Goal: Task Accomplishment & Management: Manage account settings

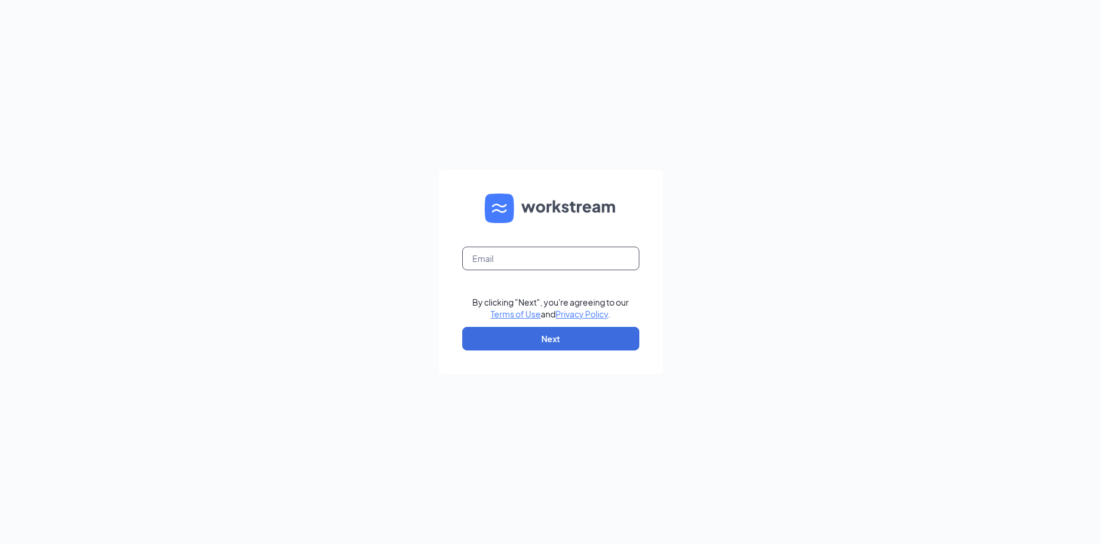
click at [489, 260] on input "text" at bounding box center [550, 259] width 177 height 24
type input "[EMAIL_ADDRESS][DOMAIN_NAME]"
click at [504, 336] on button "Next" at bounding box center [550, 339] width 177 height 24
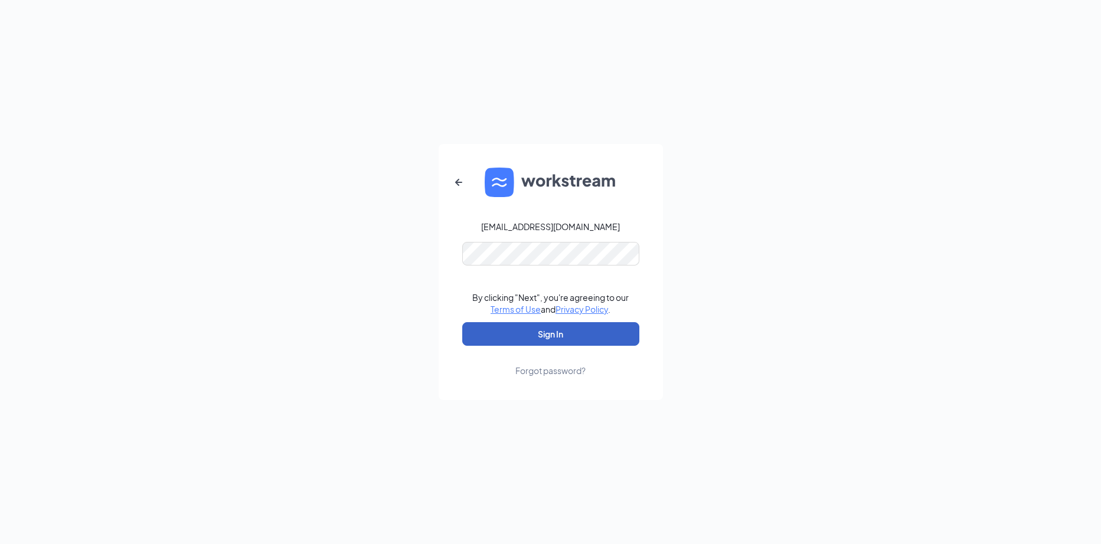
click at [500, 329] on button "Sign In" at bounding box center [550, 334] width 177 height 24
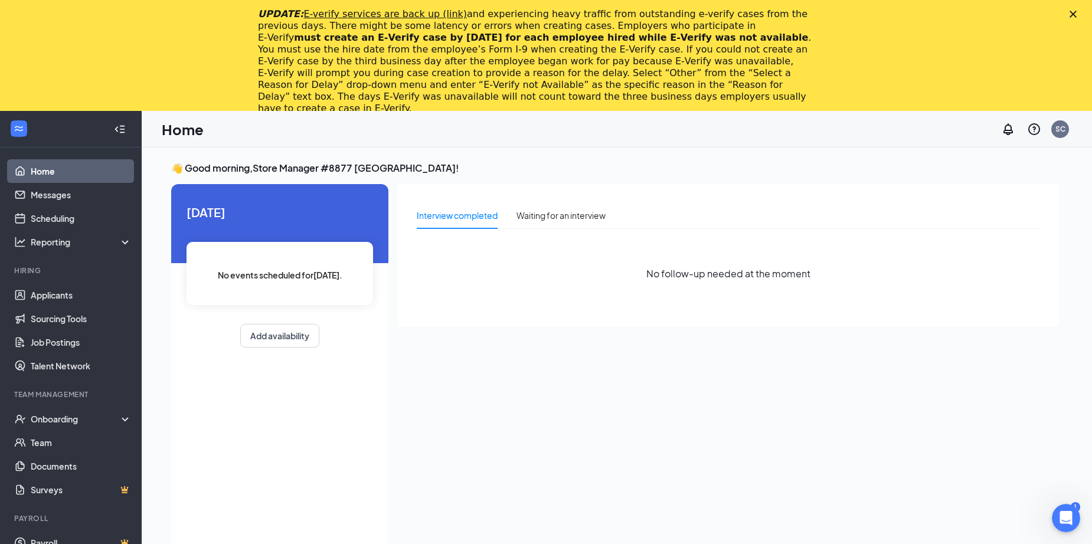
click at [50, 169] on link "Home" at bounding box center [81, 171] width 101 height 24
click at [55, 294] on link "Applicants" at bounding box center [81, 295] width 101 height 24
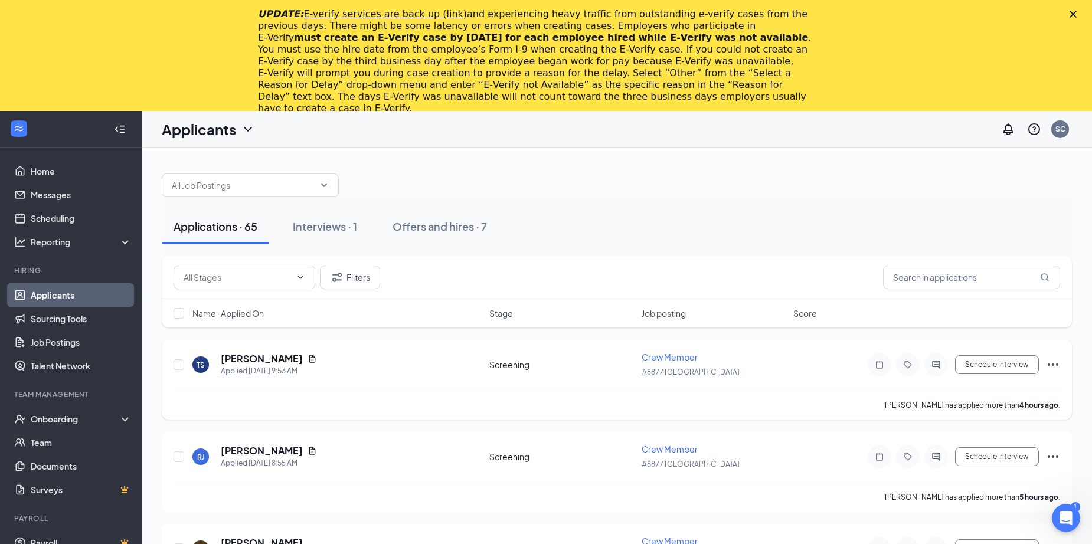
click at [663, 358] on span "Crew Member" at bounding box center [670, 357] width 56 height 11
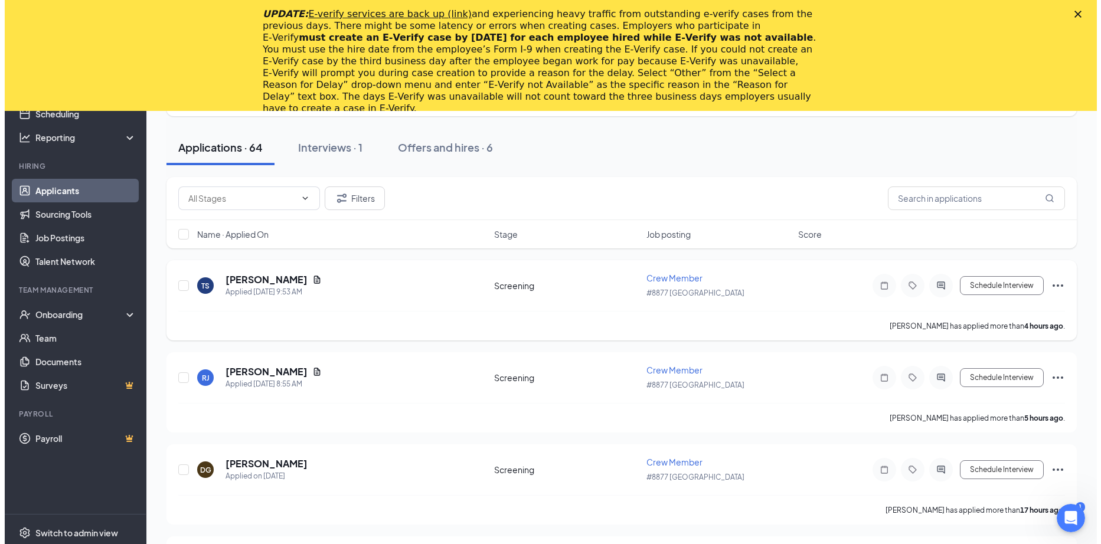
scroll to position [118, 0]
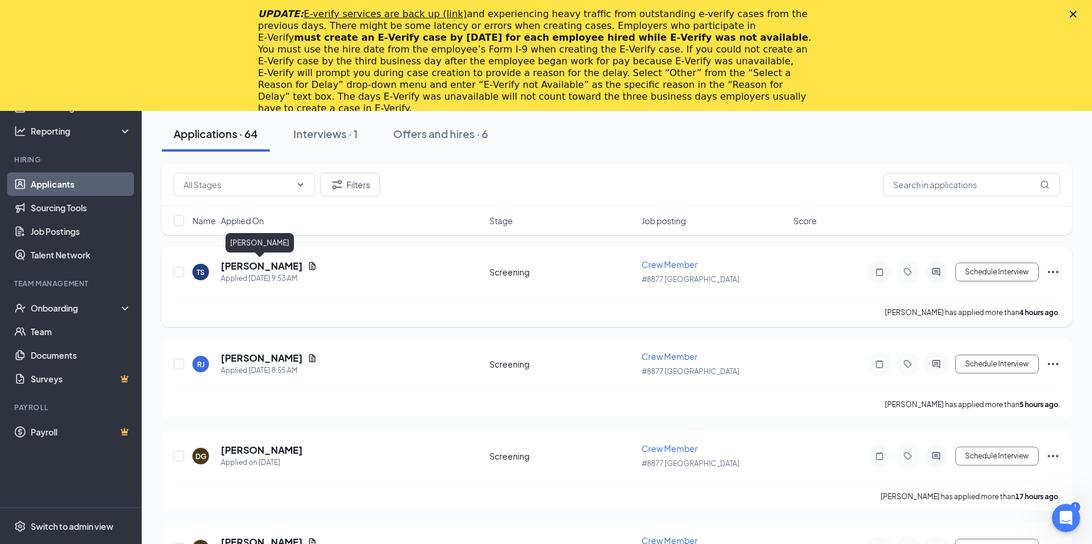
click at [250, 266] on h5 "[PERSON_NAME]" at bounding box center [262, 266] width 82 height 13
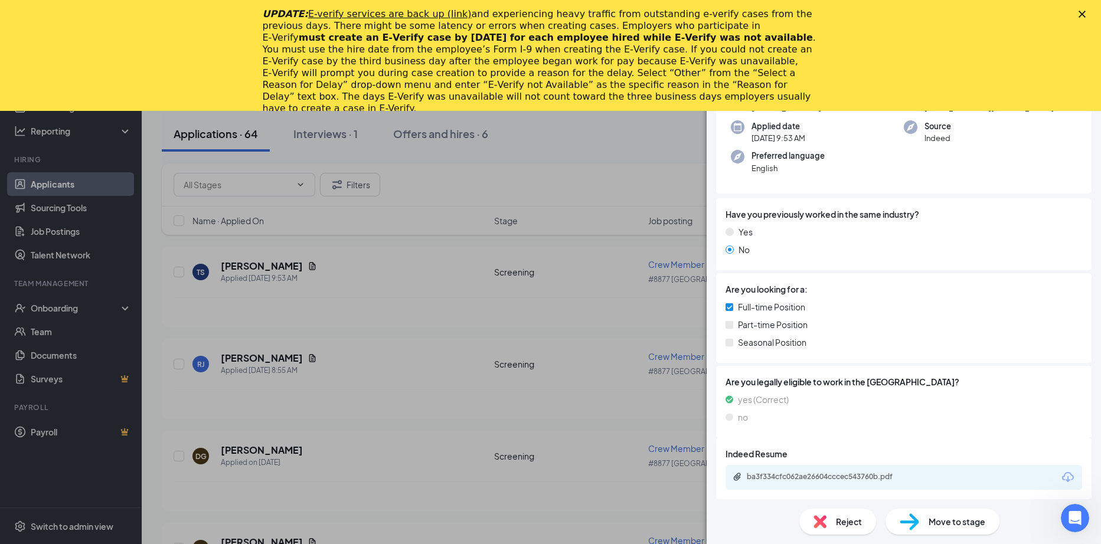
scroll to position [123, 0]
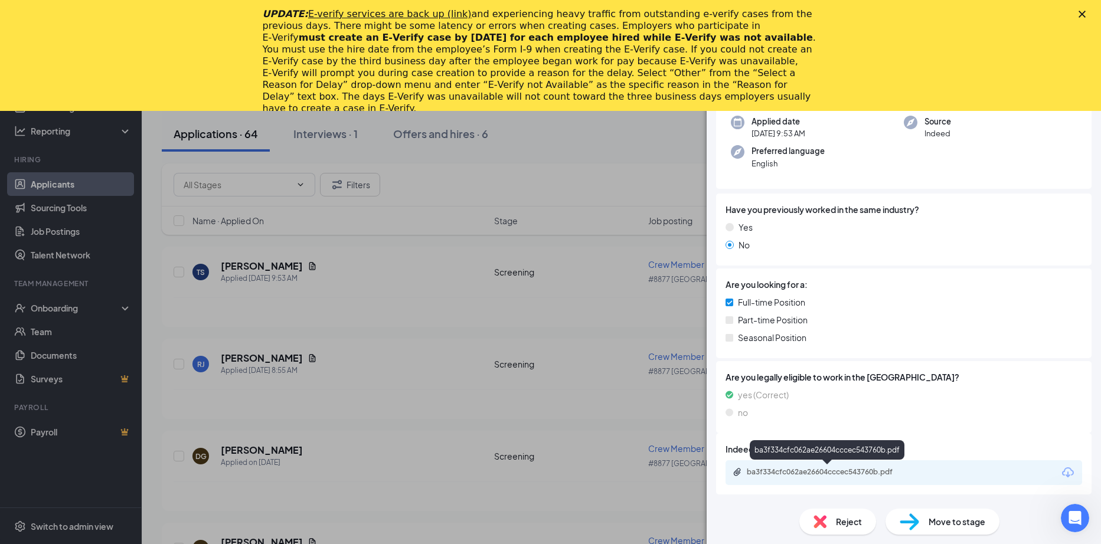
click at [805, 471] on div "ba3f334cfc062ae26604cccec543760b.pdf" at bounding box center [829, 472] width 165 height 9
